Goal: Information Seeking & Learning: Learn about a topic

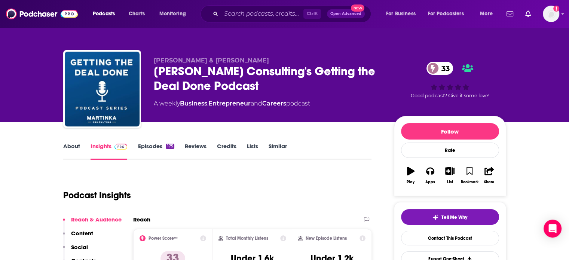
click at [68, 145] on link "About" at bounding box center [71, 151] width 17 height 17
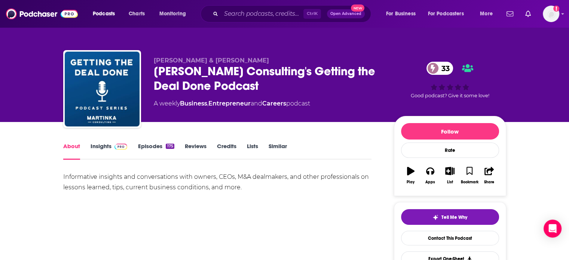
click at [105, 145] on link "Insights" at bounding box center [109, 151] width 37 height 17
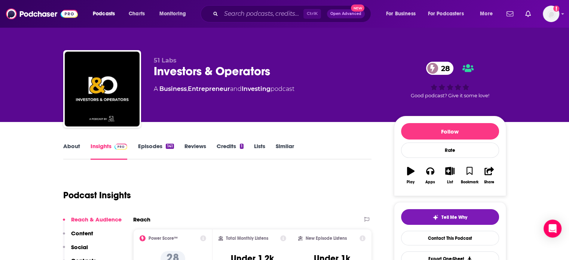
click at [72, 145] on link "About" at bounding box center [71, 151] width 17 height 17
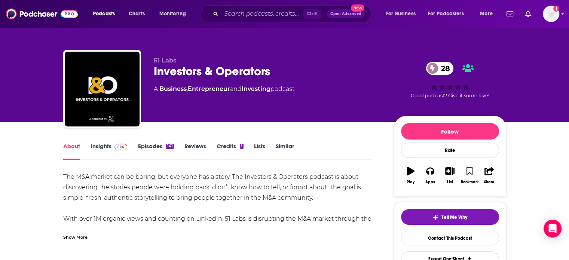
drag, startPoint x: 99, startPoint y: 148, endPoint x: 198, endPoint y: 3, distance: 175.1
click at [99, 148] on link "Insights" at bounding box center [109, 151] width 37 height 17
